Goal: Navigation & Orientation: Find specific page/section

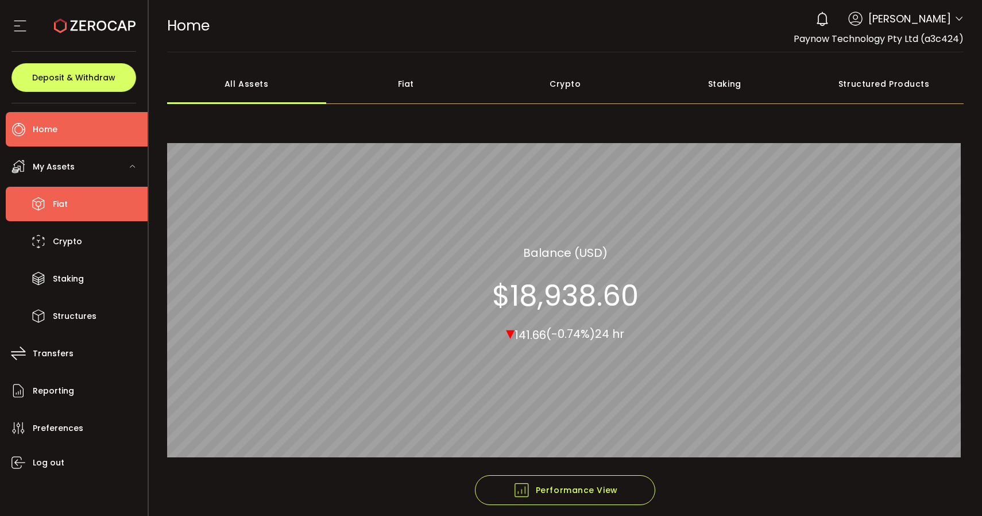
click at [64, 204] on span "Fiat" at bounding box center [60, 204] width 15 height 17
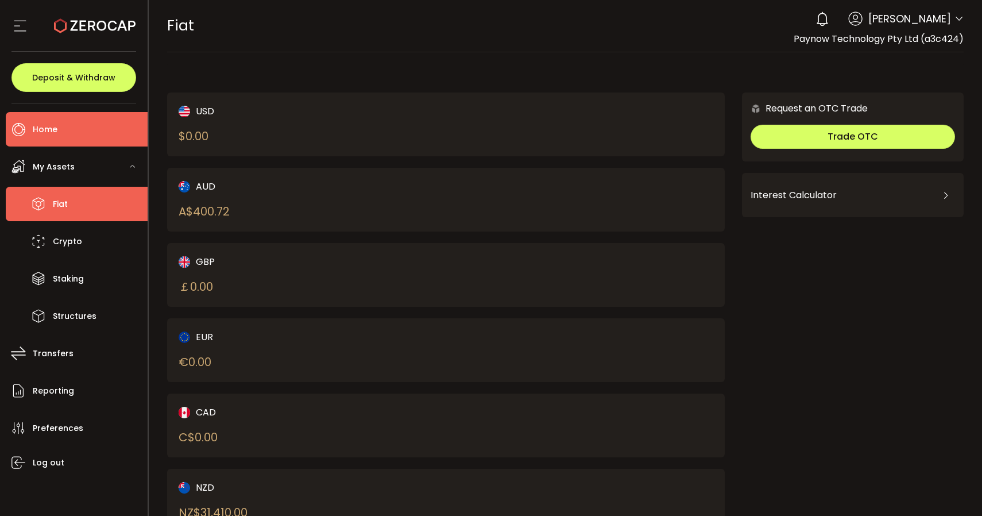
click at [58, 124] on li "Home" at bounding box center [77, 129] width 142 height 34
